Goal: Browse casually

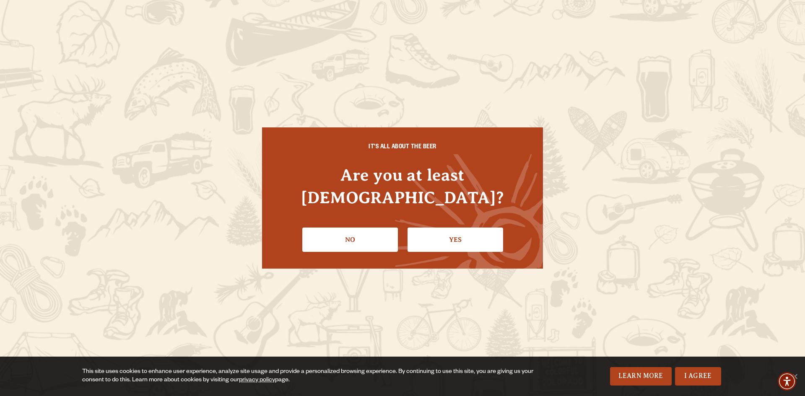
click at [446, 230] on link "Yes" at bounding box center [456, 240] width 96 height 24
